Goal: Information Seeking & Learning: Learn about a topic

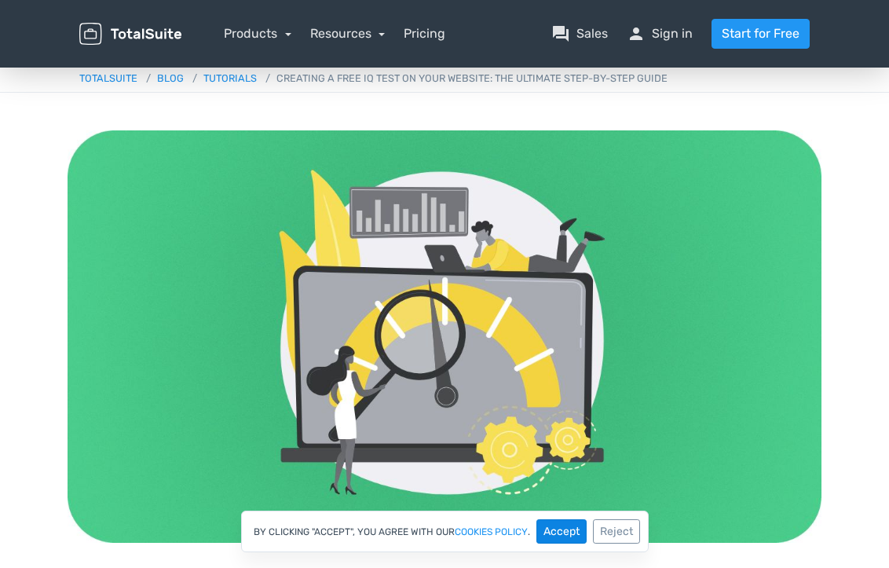
click at [557, 524] on button "Accept" at bounding box center [561, 531] width 50 height 24
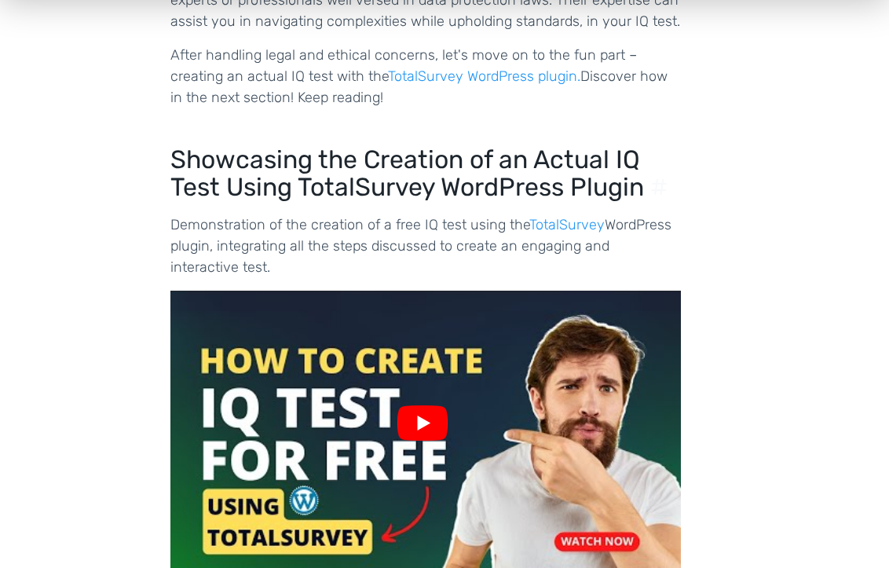
scroll to position [12091, 0]
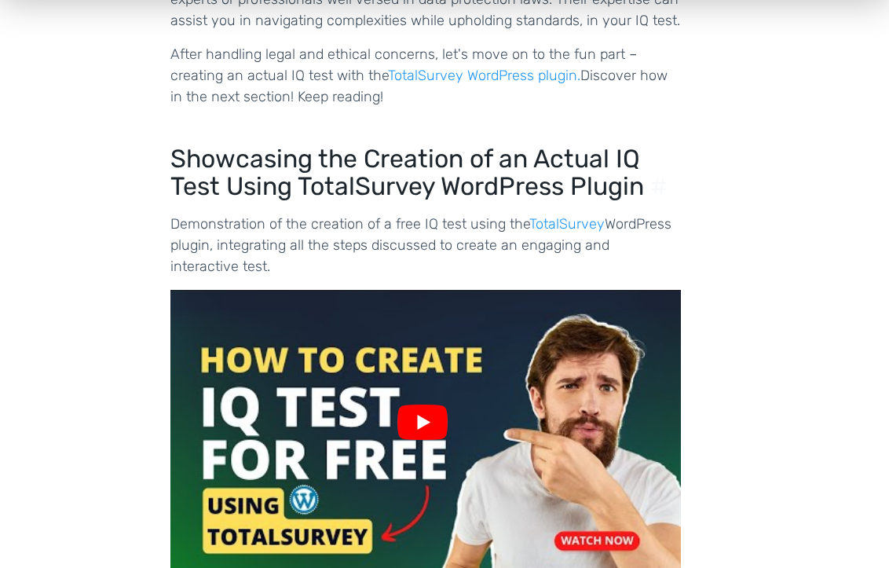
click at [442, 404] on div at bounding box center [425, 432] width 57 height 57
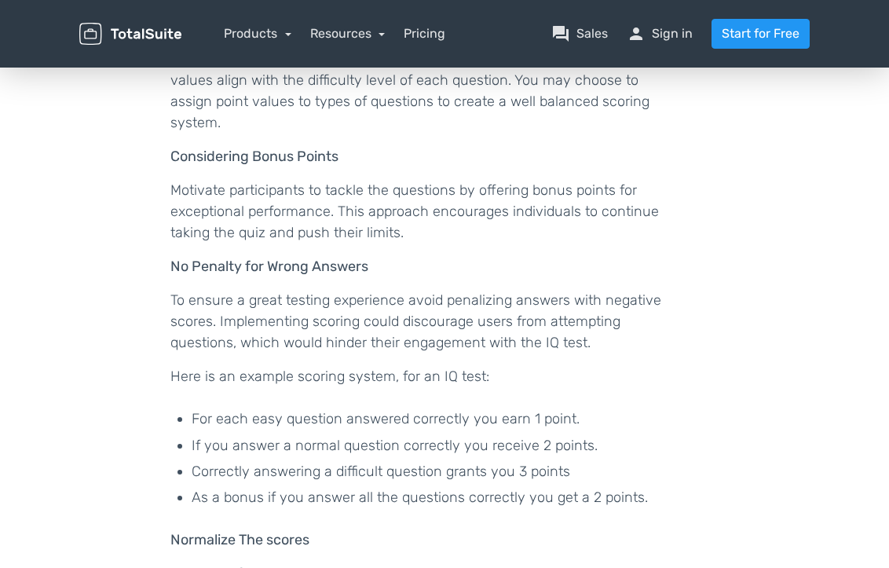
scroll to position [8129, 0]
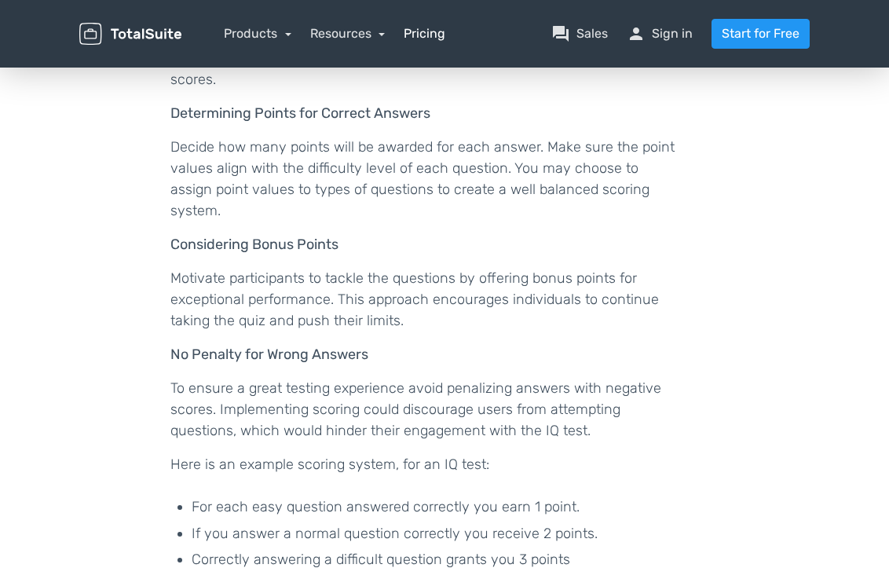
click at [433, 35] on link "Pricing" at bounding box center [425, 33] width 42 height 19
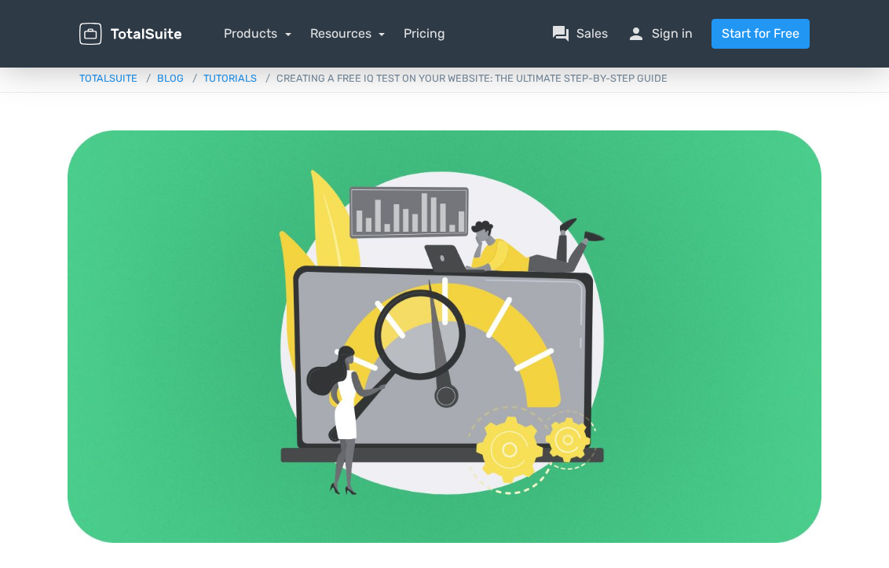
scroll to position [0, 0]
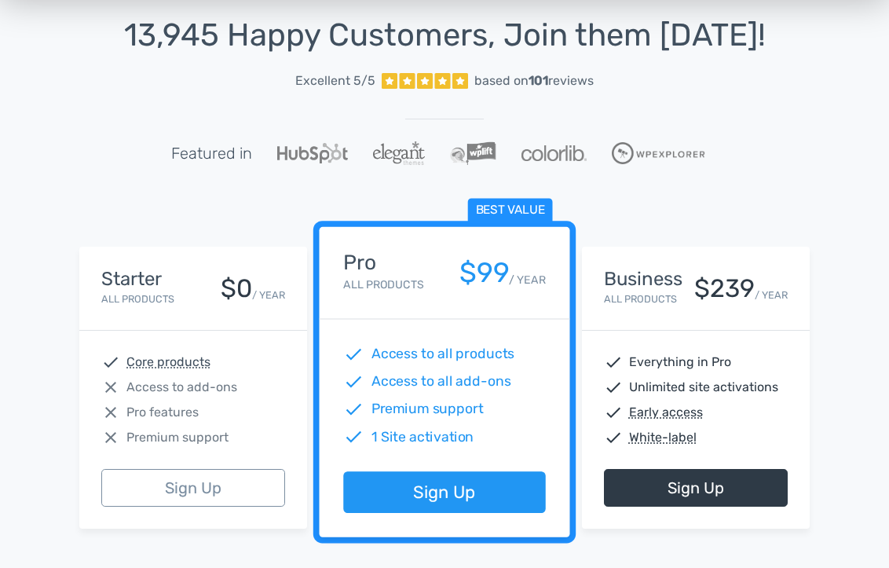
scroll to position [86, 0]
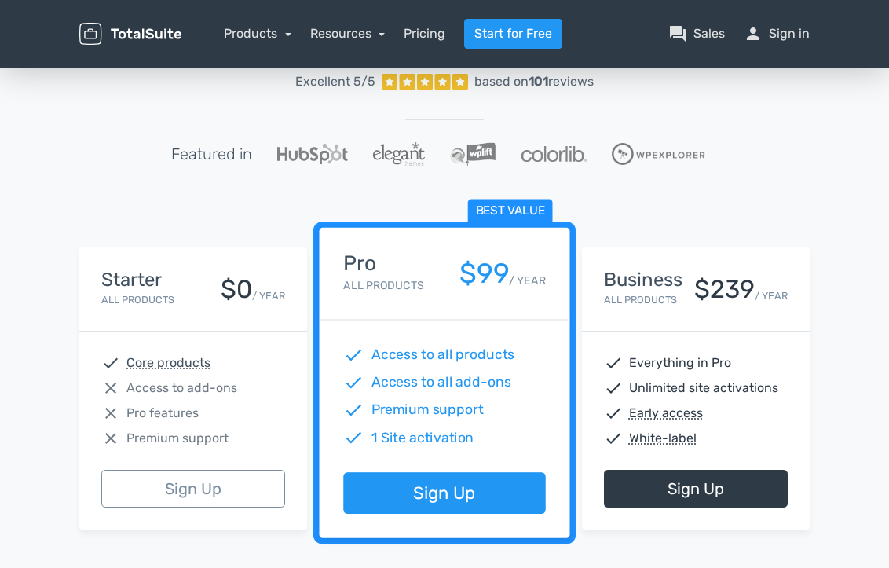
click at [257, 269] on div "Starter All Products $0 / YEAR" at bounding box center [193, 288] width 184 height 39
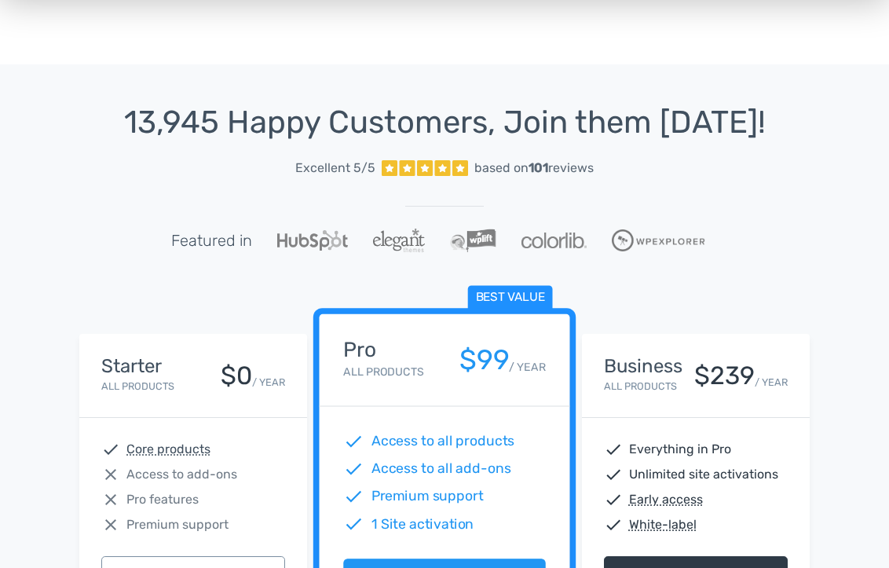
scroll to position [0, 0]
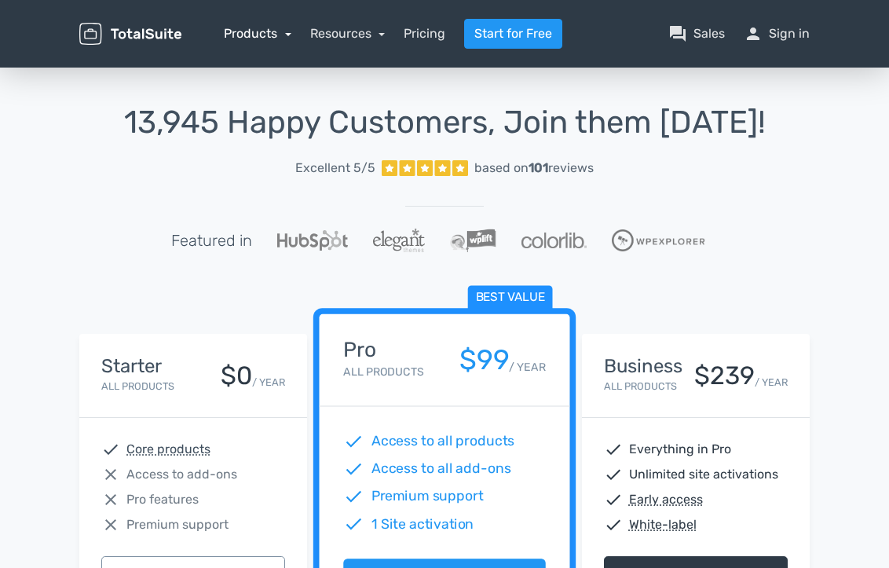
click at [265, 32] on link "Products" at bounding box center [258, 33] width 68 height 15
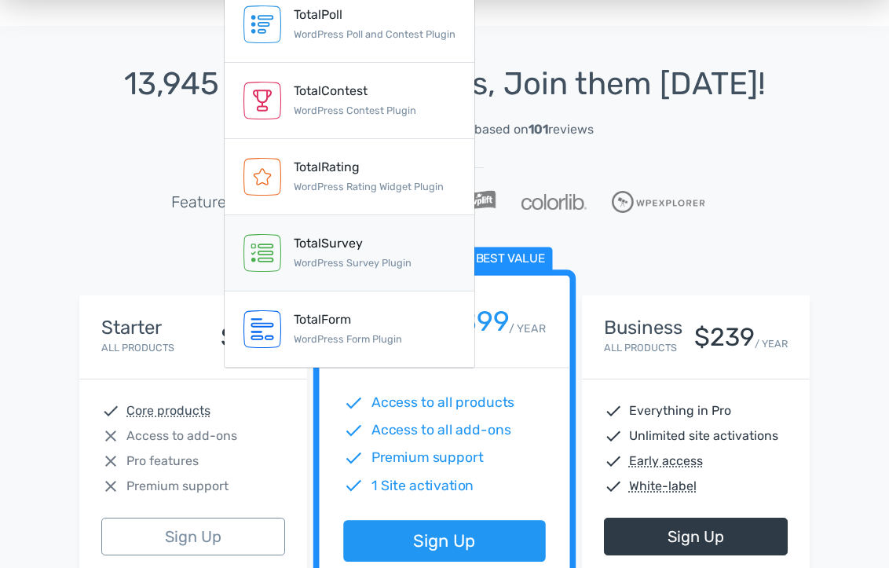
scroll to position [24, 0]
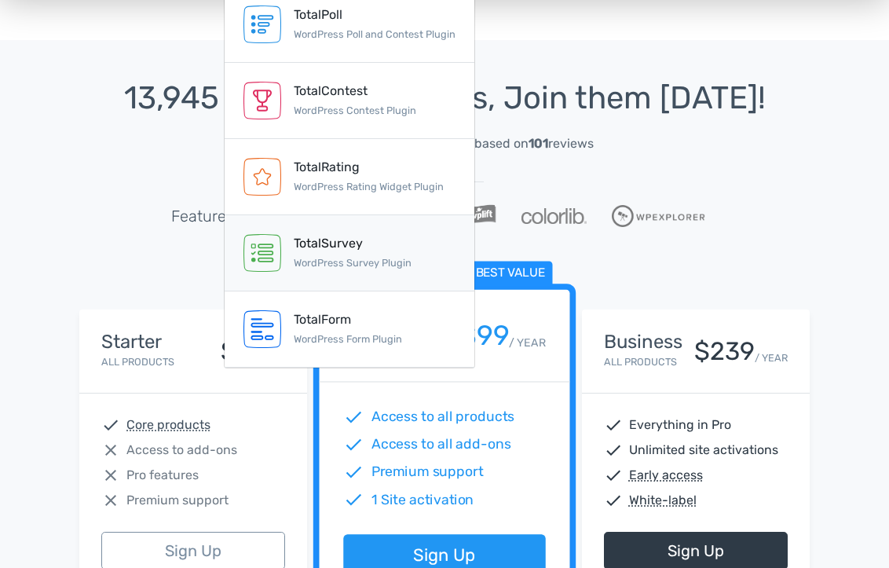
click at [319, 265] on small "WordPress Survey Plugin" at bounding box center [353, 263] width 118 height 12
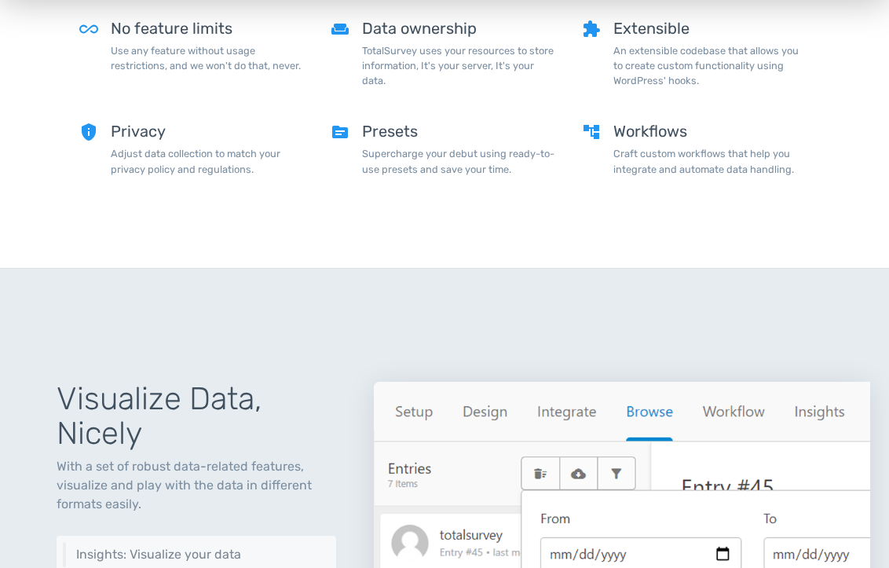
scroll to position [1420, 0]
